Goal: Navigation & Orientation: Find specific page/section

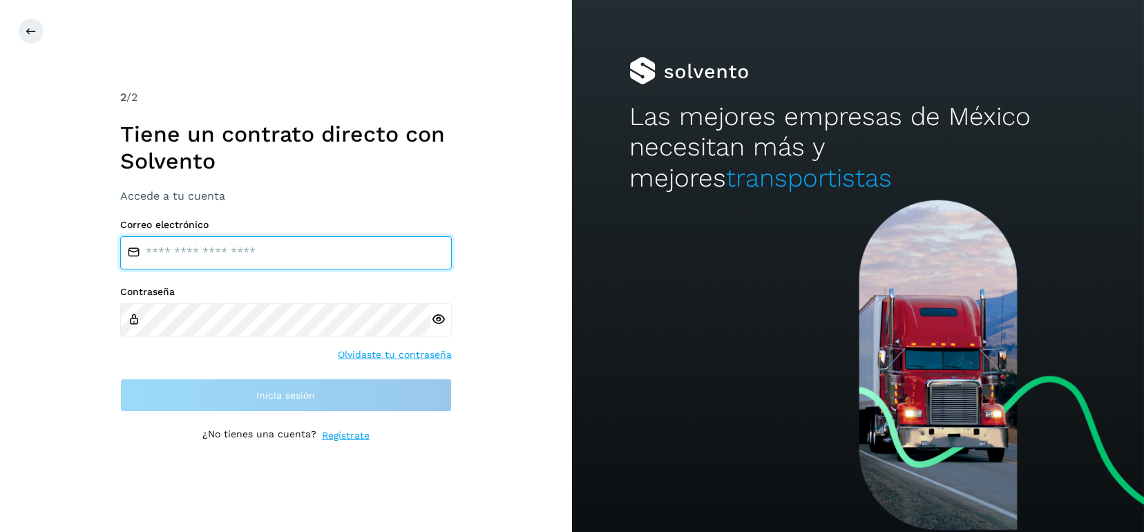
click at [300, 257] on input "email" at bounding box center [286, 252] width 332 height 33
type input "**********"
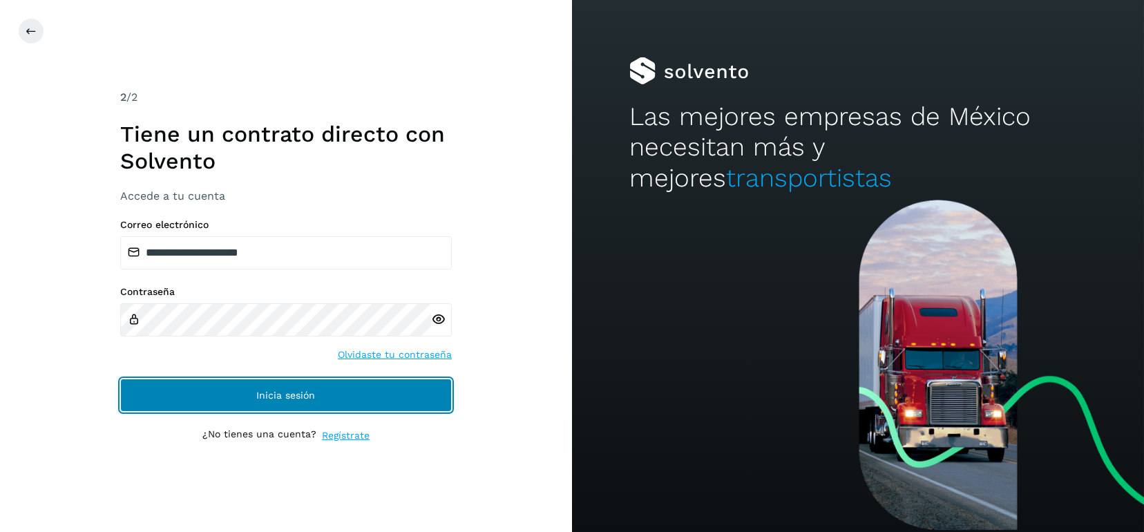
click at [300, 390] on span "Inicia sesión" at bounding box center [286, 395] width 59 height 10
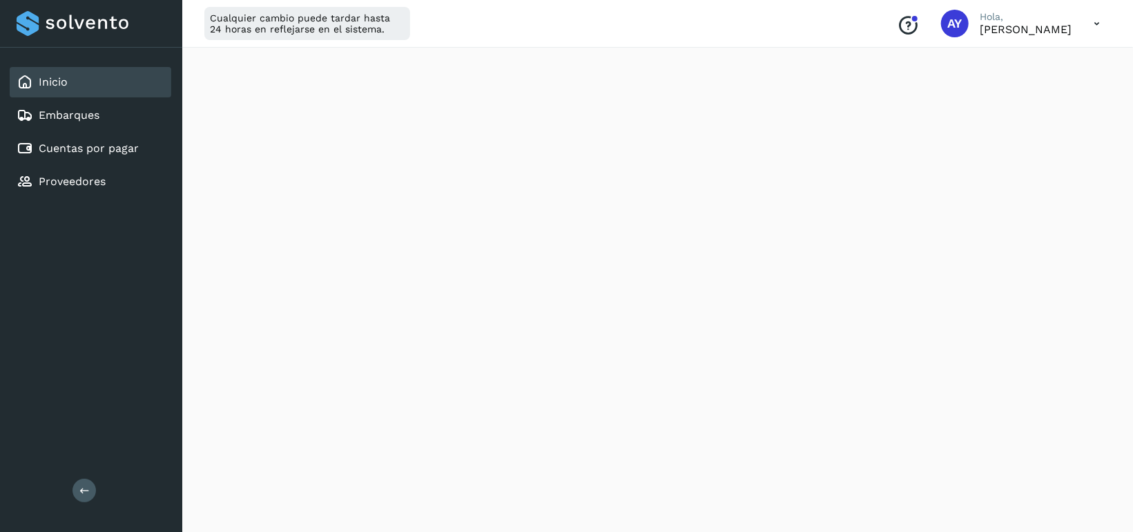
scroll to position [414, 0]
click at [113, 142] on link "Cuentas por pagar" at bounding box center [89, 148] width 100 height 13
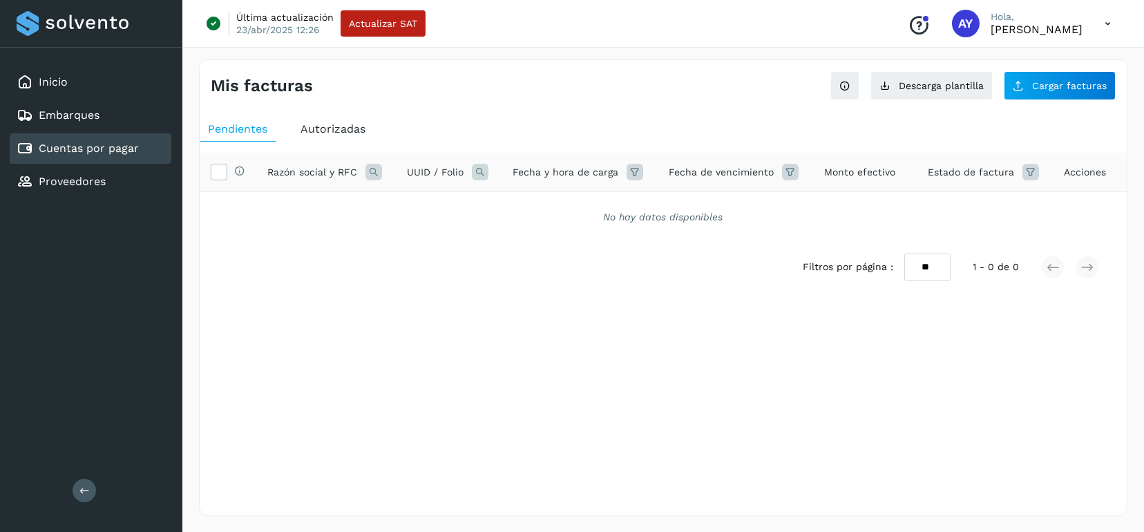
click at [338, 131] on span "Autorizadas" at bounding box center [332, 128] width 65 height 13
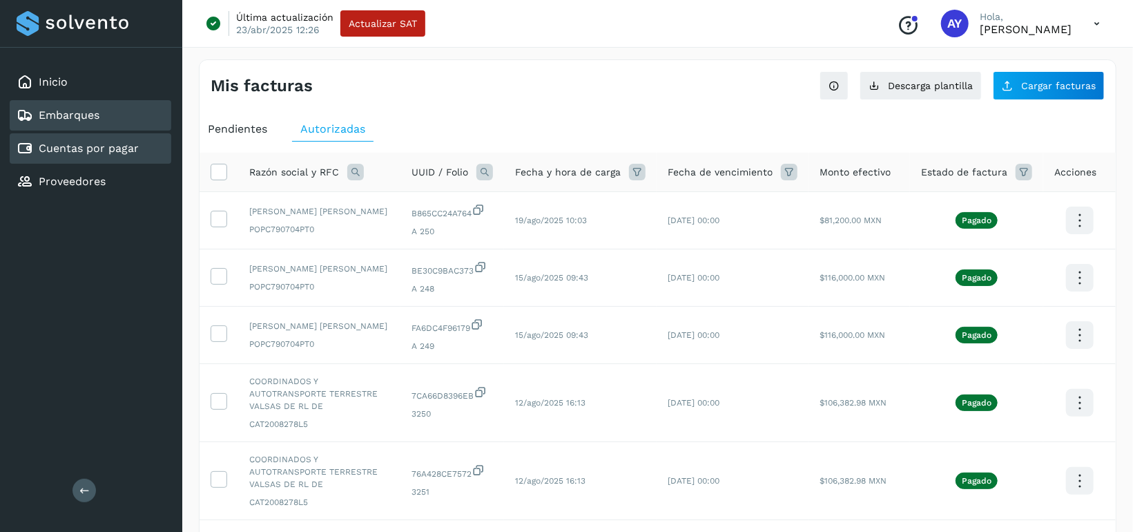
click at [106, 109] on div "Embarques" at bounding box center [91, 115] width 162 height 30
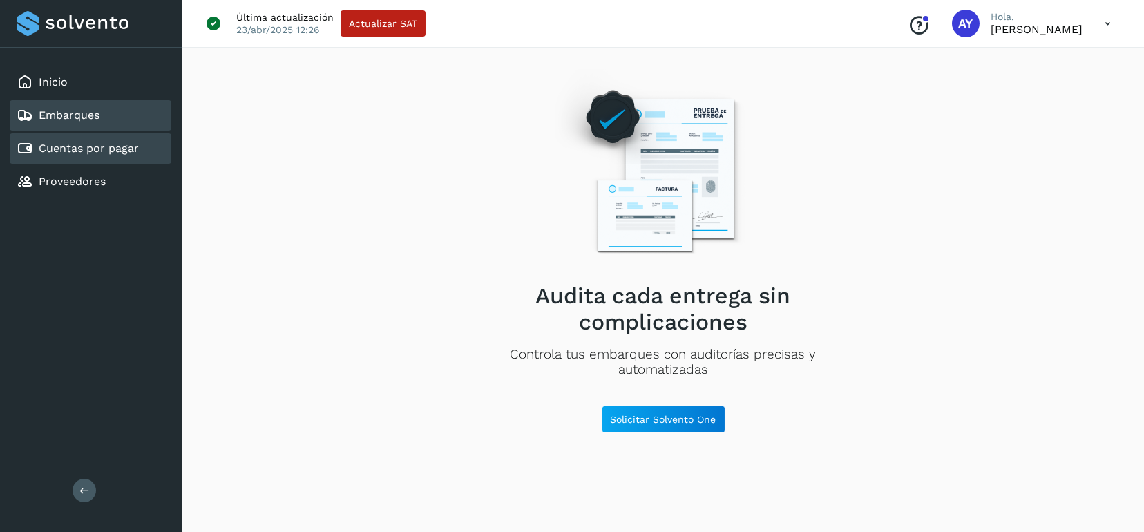
click at [113, 142] on link "Cuentas por pagar" at bounding box center [89, 148] width 100 height 13
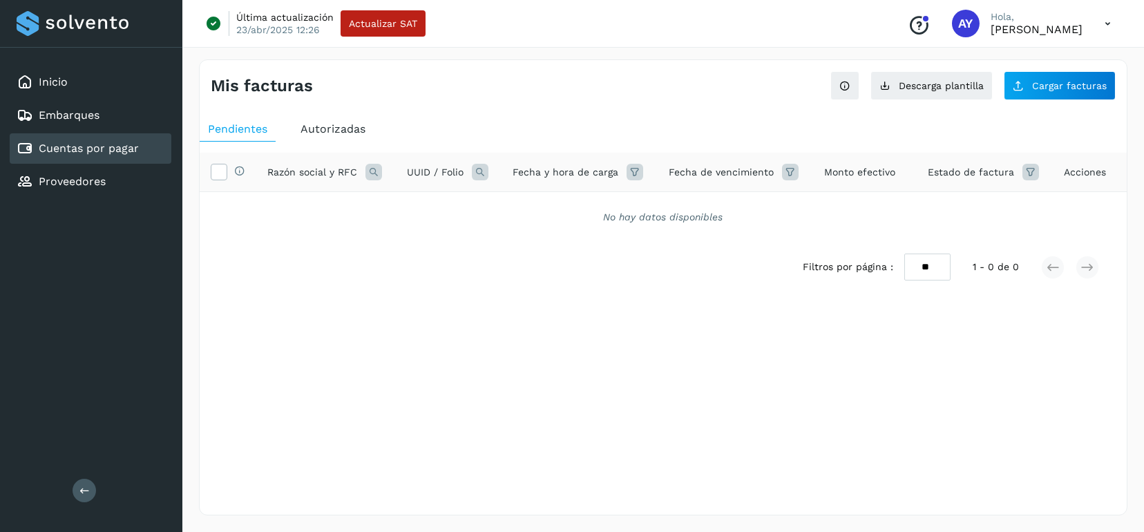
click at [267, 136] on div "Pendientes" at bounding box center [238, 129] width 76 height 25
click at [327, 123] on span "Autorizadas" at bounding box center [332, 128] width 65 height 13
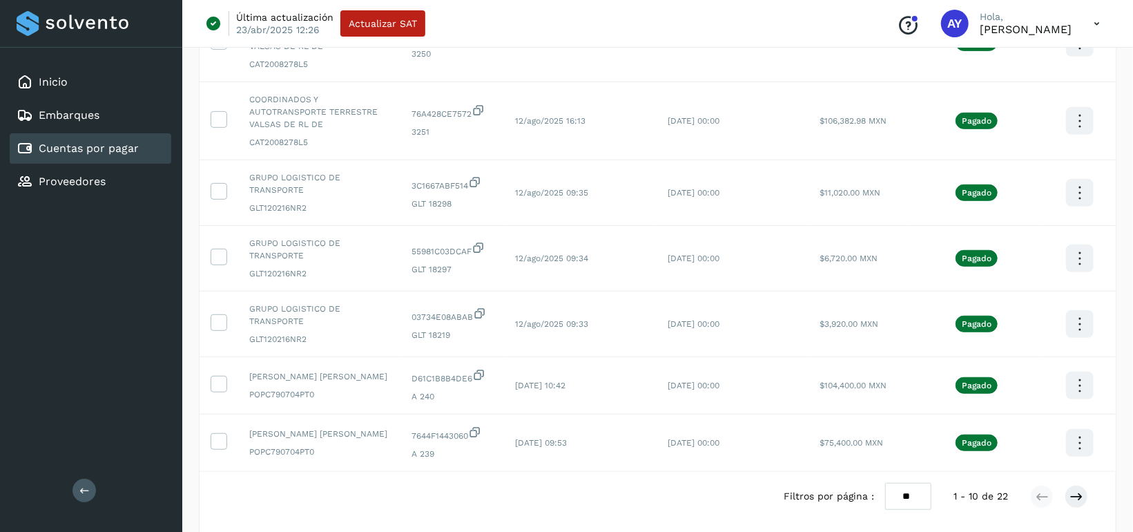
scroll to position [365, 0]
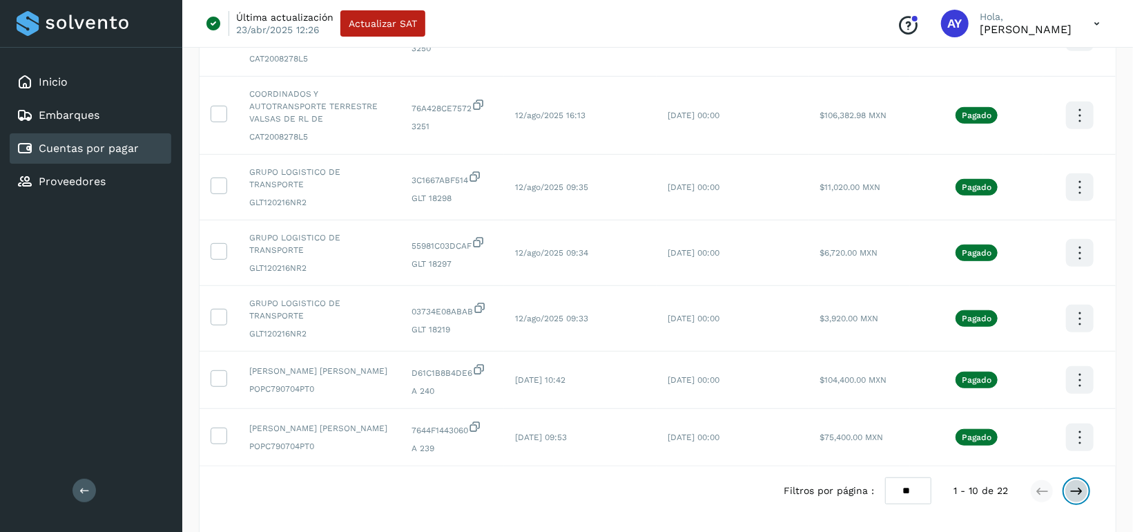
click at [1074, 484] on icon at bounding box center [1077, 491] width 14 height 14
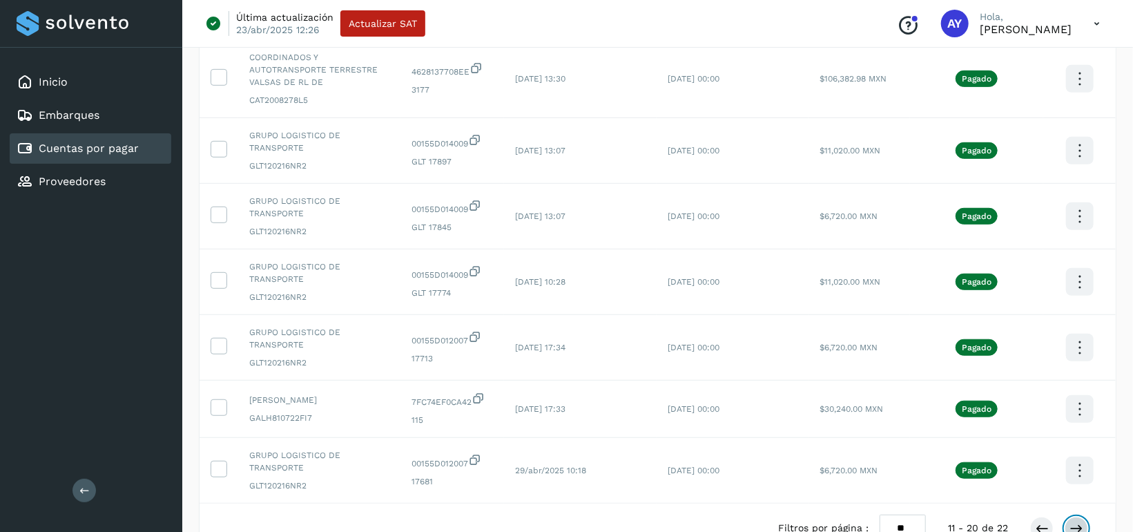
click at [1069, 517] on button at bounding box center [1076, 528] width 23 height 23
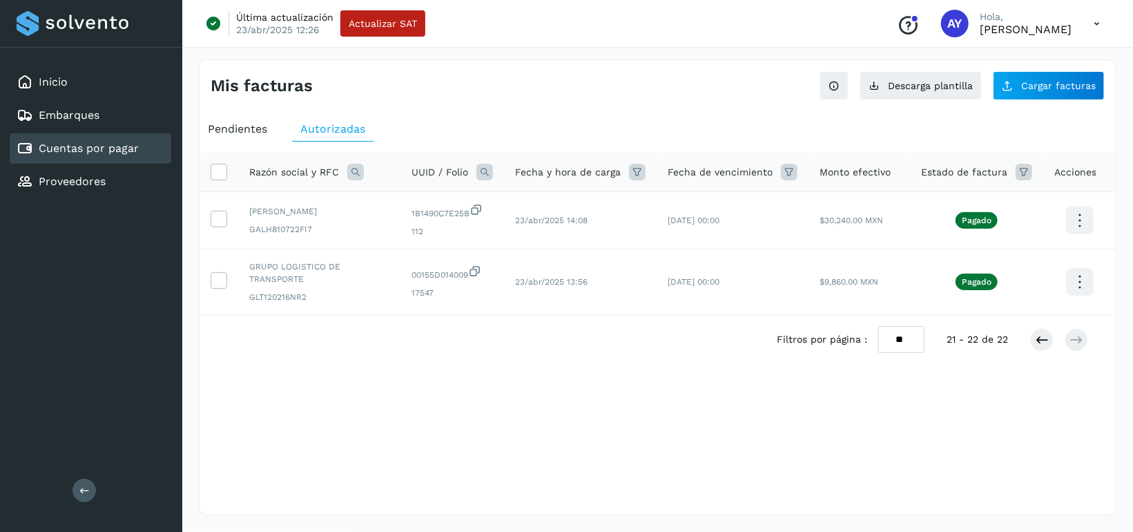
scroll to position [0, 0]
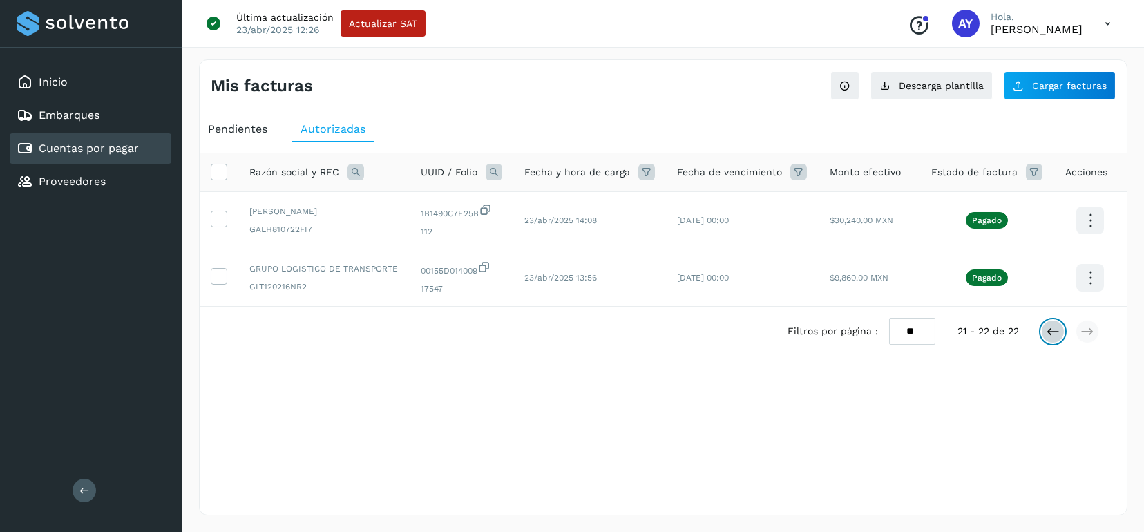
click at [1049, 327] on icon at bounding box center [1053, 332] width 14 height 14
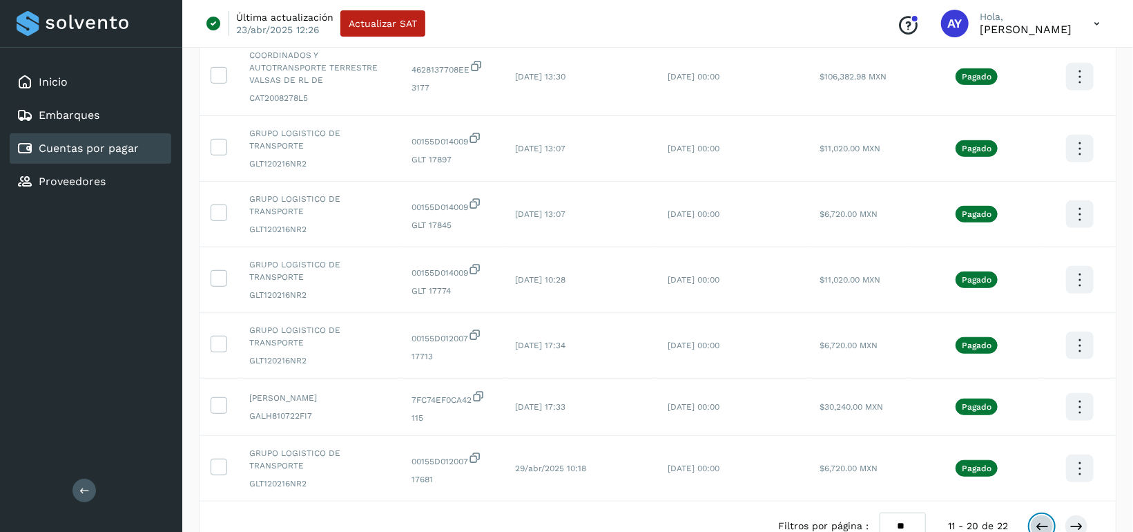
scroll to position [374, 0]
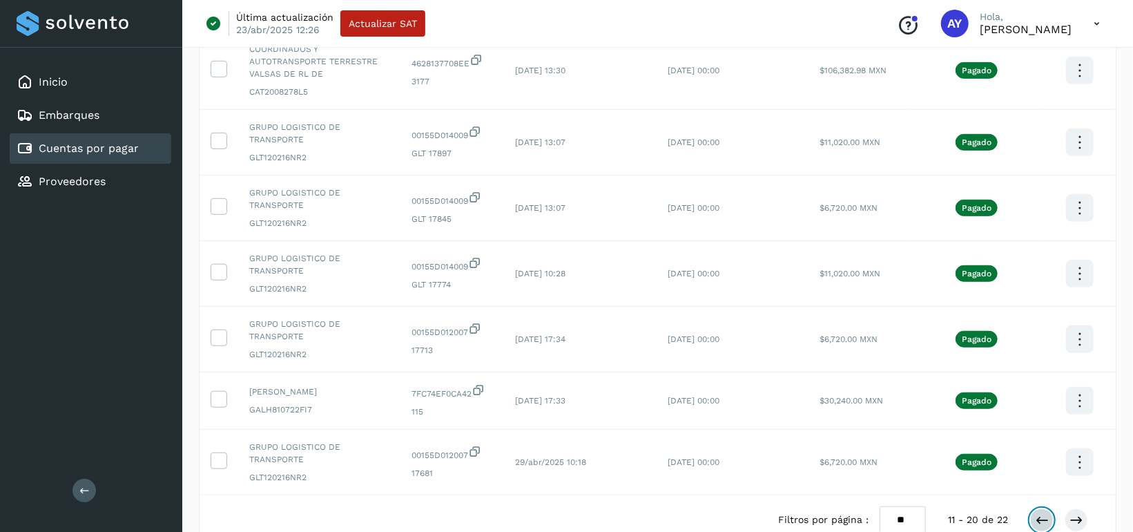
click at [1043, 513] on icon at bounding box center [1042, 520] width 14 height 14
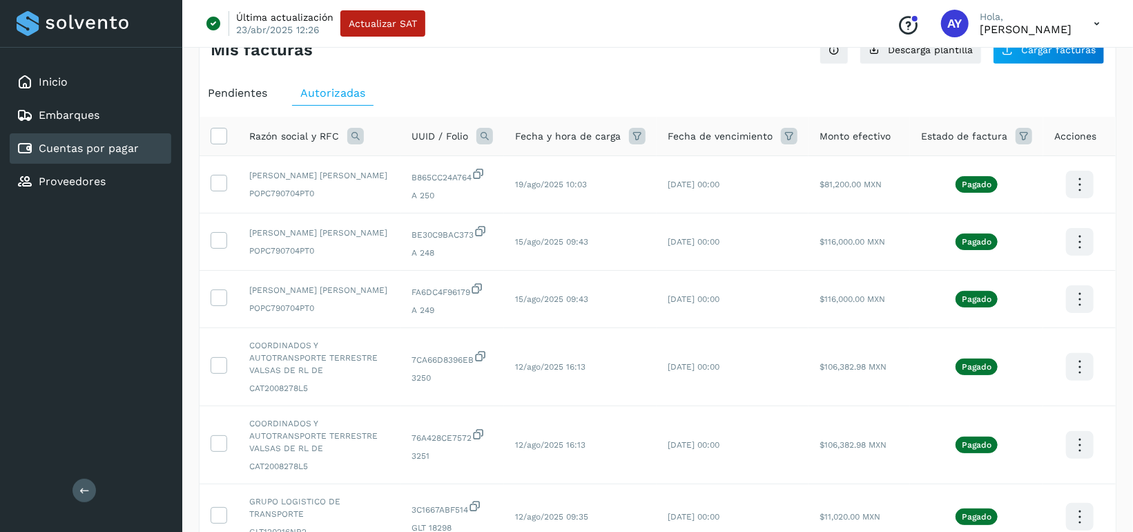
scroll to position [0, 0]
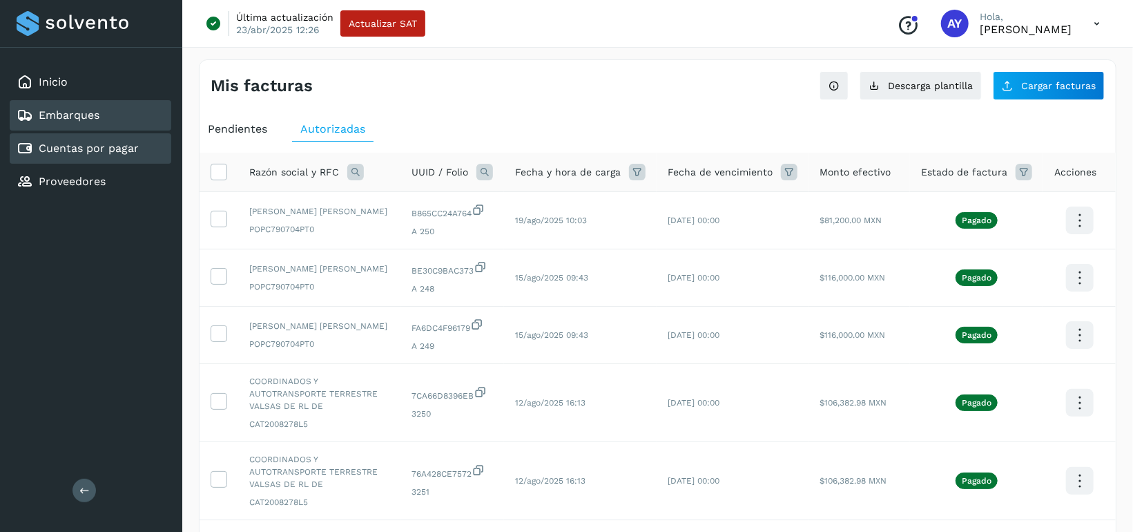
click at [74, 108] on link "Embarques" at bounding box center [69, 114] width 61 height 13
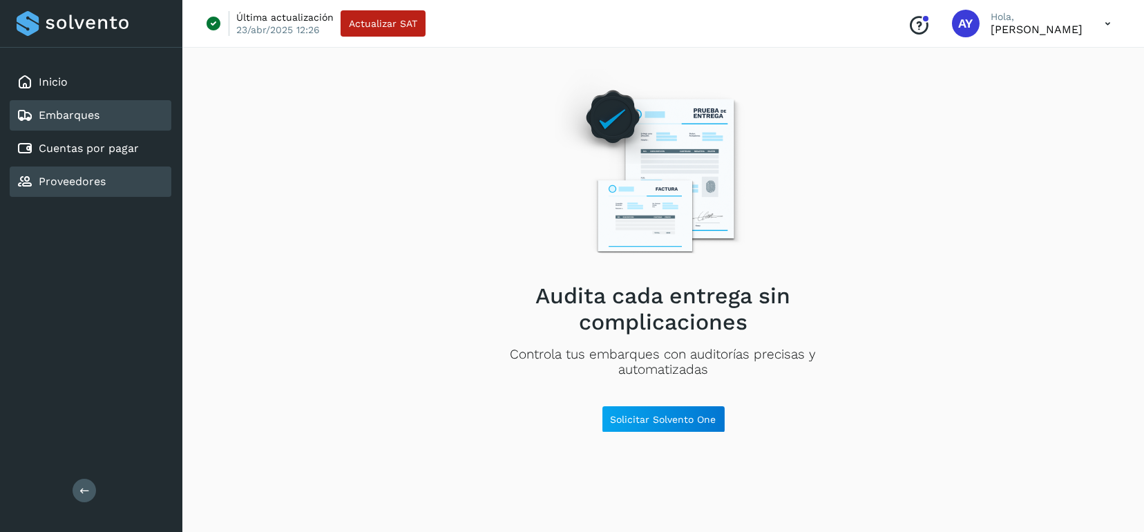
click at [80, 182] on link "Proveedores" at bounding box center [72, 181] width 67 height 13
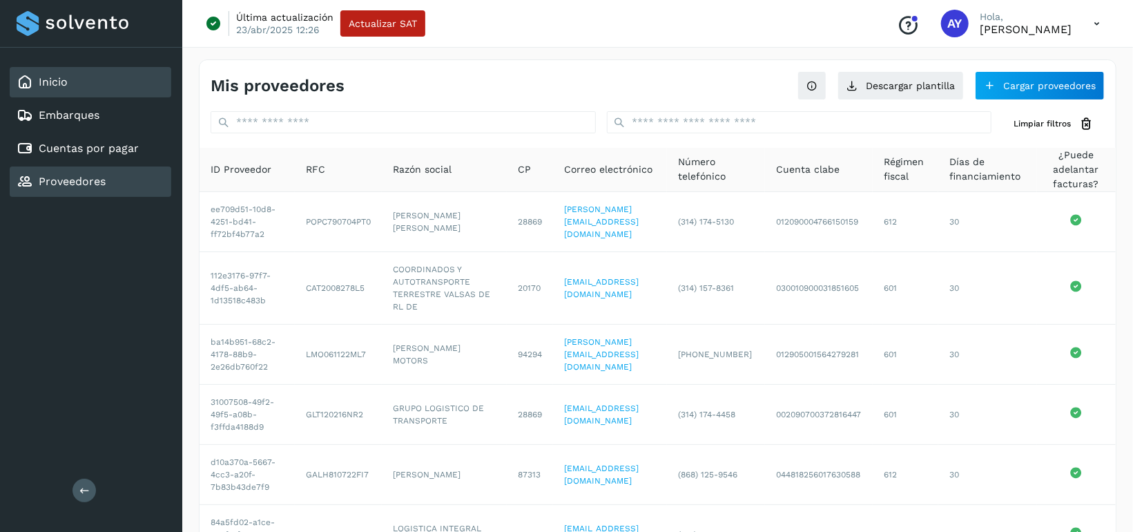
click at [108, 86] on div "Inicio" at bounding box center [91, 82] width 162 height 30
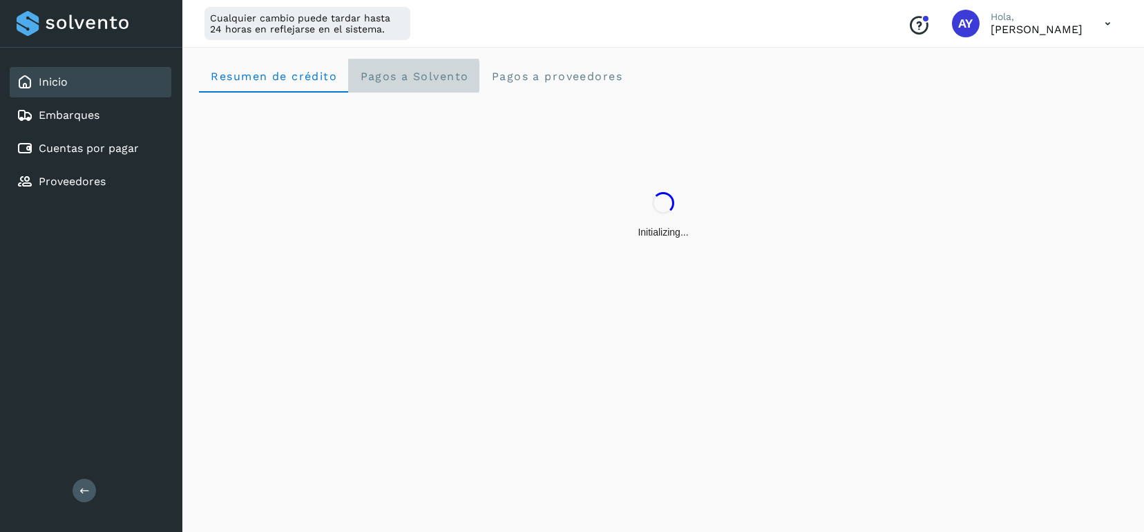
click at [443, 73] on span "Pagos a Solvento" at bounding box center [413, 76] width 109 height 13
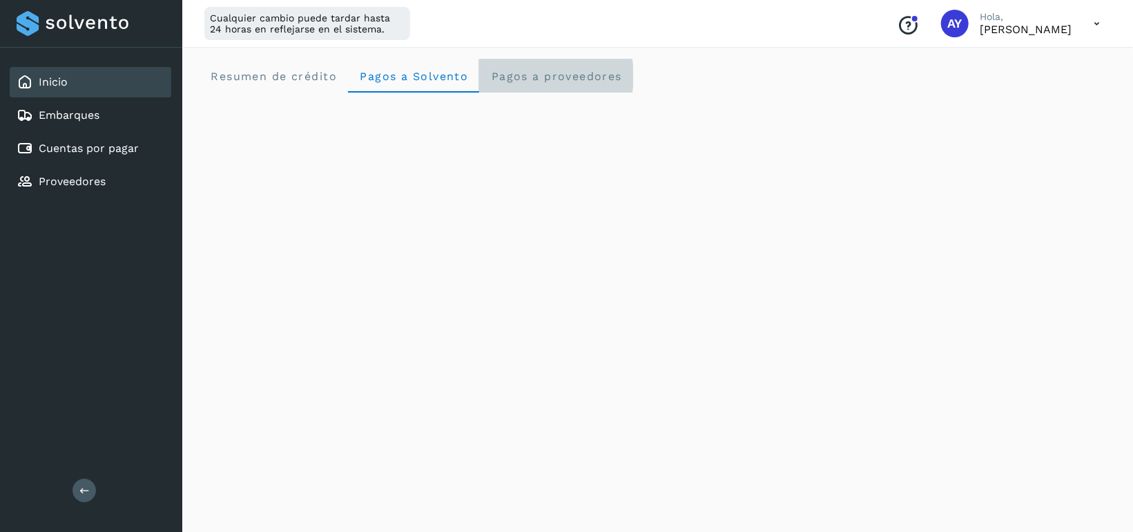
click at [546, 76] on span "Pagos a proveedores" at bounding box center [556, 76] width 132 height 13
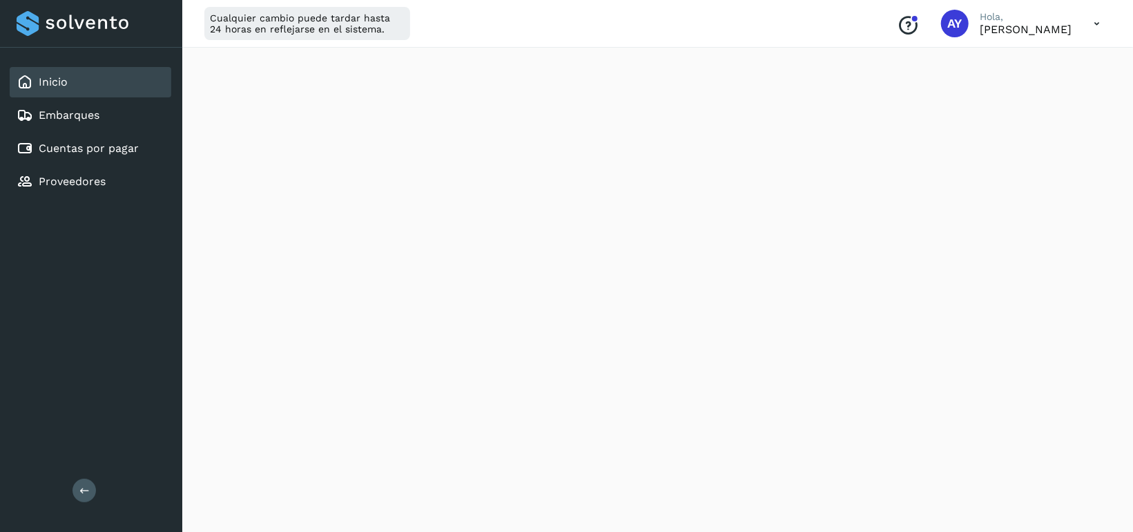
scroll to position [622, 0]
